Goal: Obtain resource: Obtain resource

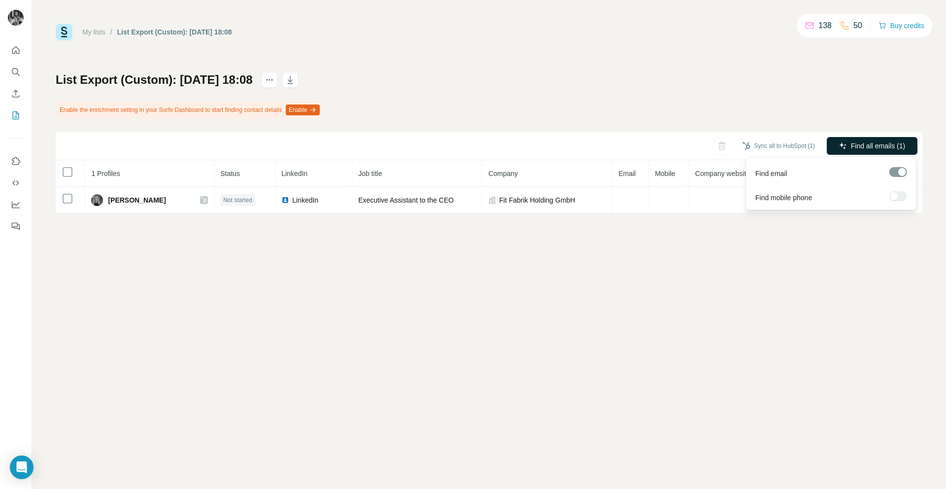
click at [899, 141] on span "Find all emails (1)" at bounding box center [878, 146] width 54 height 10
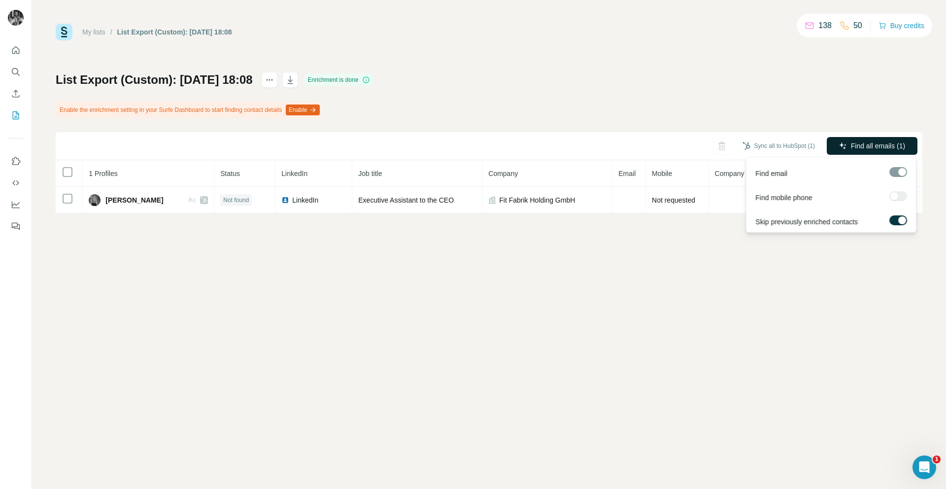
click at [859, 147] on span "Find all emails (1)" at bounding box center [878, 146] width 54 height 10
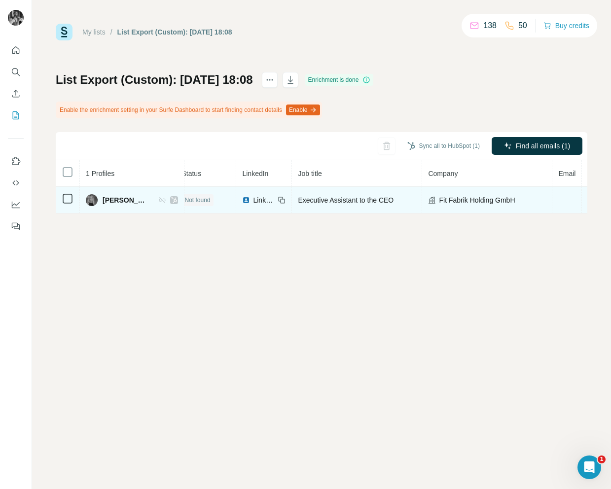
scroll to position [0, 8]
click at [117, 202] on span "[PERSON_NAME]" at bounding box center [126, 200] width 46 height 10
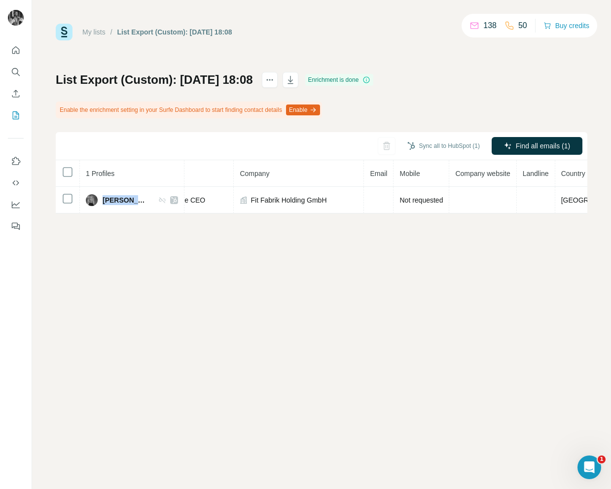
scroll to position [0, 0]
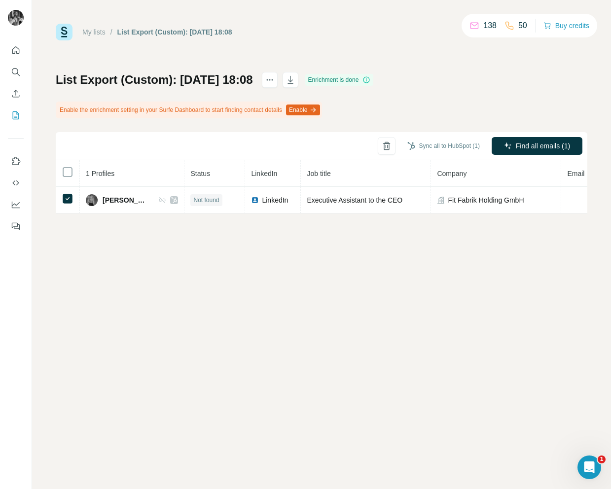
click at [257, 259] on div "My lists / List Export (Custom): [DATE] 18:08 138 50 Buy credits List Export (C…" at bounding box center [321, 244] width 579 height 489
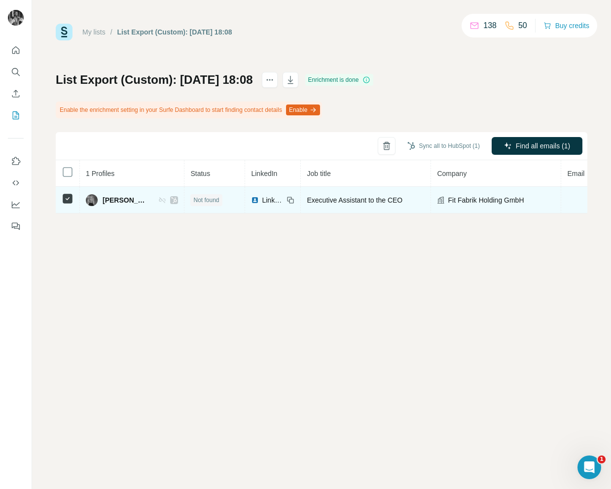
click at [112, 198] on span "[PERSON_NAME]" at bounding box center [126, 200] width 46 height 10
copy div "[PERSON_NAME]"
